Goal: Navigation & Orientation: Go to known website

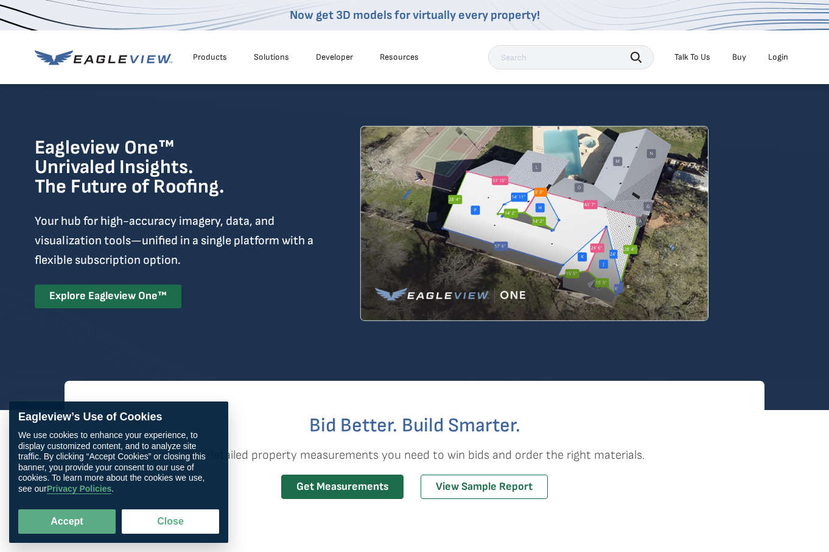
click at [782, 56] on div "Login" at bounding box center [778, 57] width 20 height 11
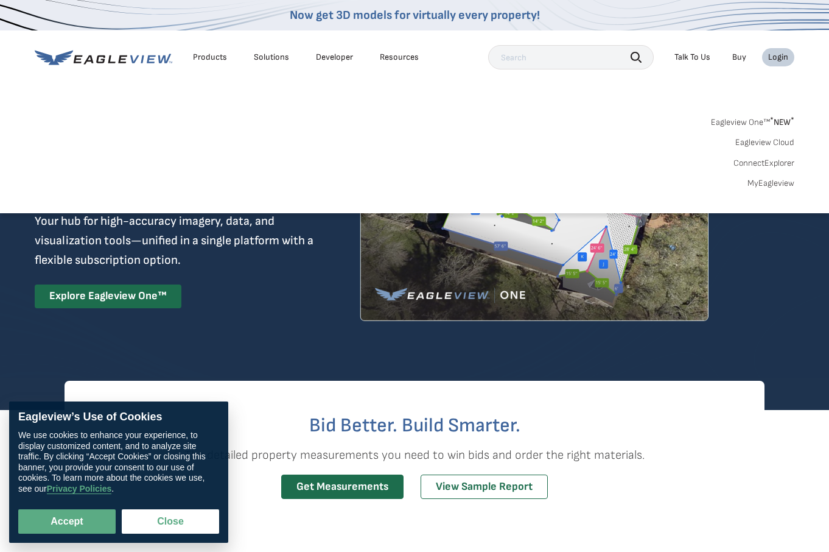
click at [779, 183] on link "MyEagleview" at bounding box center [771, 183] width 47 height 11
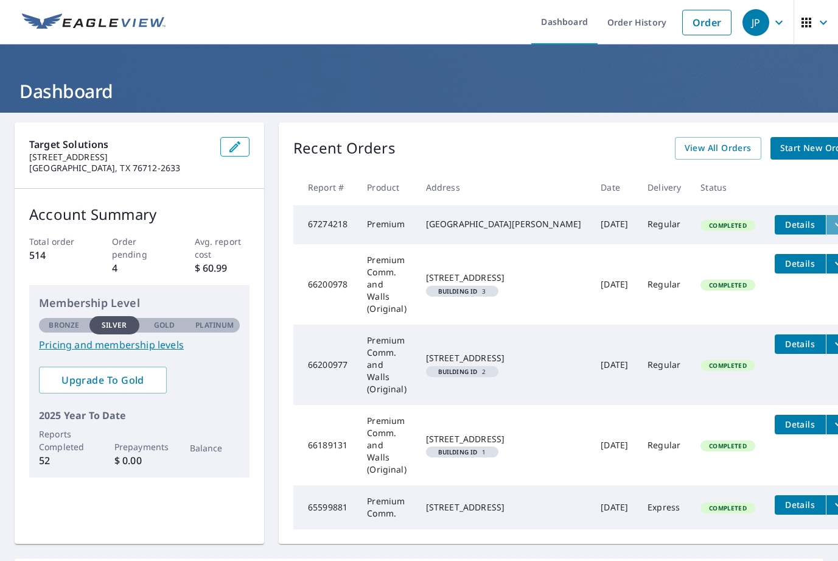
click at [832, 226] on icon "filesDropdownBtn-67274218" at bounding box center [839, 224] width 15 height 15
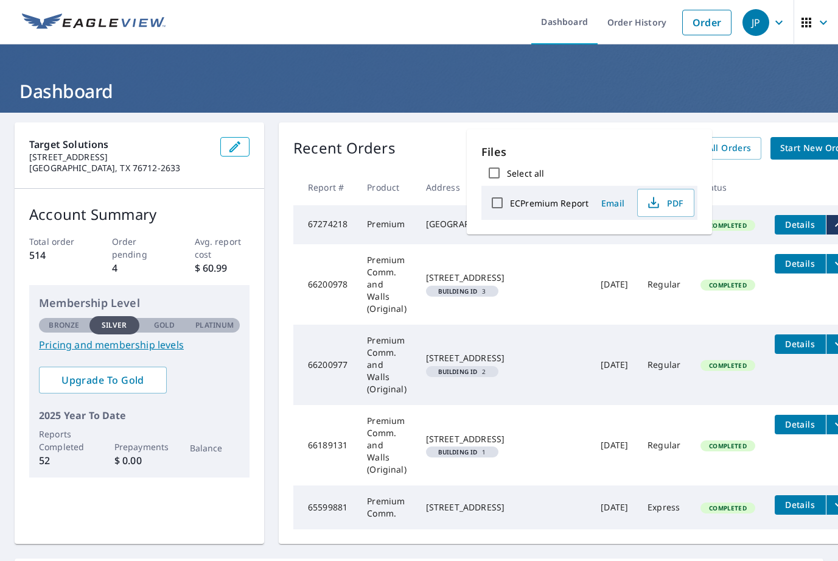
click at [765, 197] on th at bounding box center [813, 187] width 96 height 36
